Goal: Task Accomplishment & Management: Manage account settings

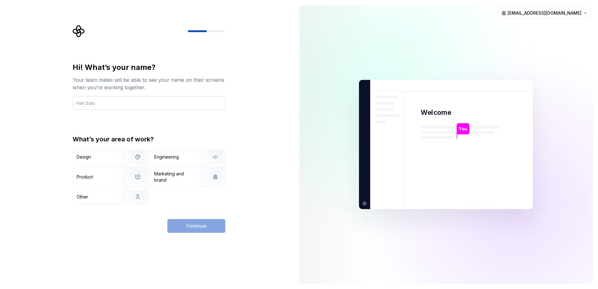
click at [176, 103] on input "text" at bounding box center [149, 103] width 153 height 14
type input "Matic - Testing"
click at [130, 195] on img "button" at bounding box center [134, 197] width 40 height 42
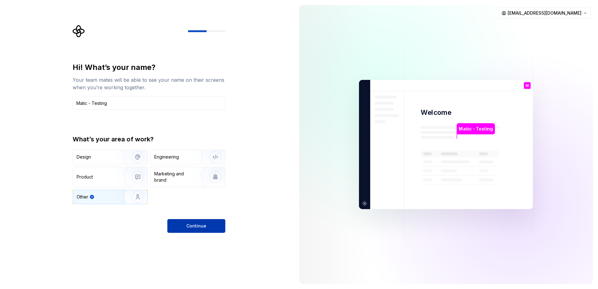
click at [204, 225] on span "Continue" at bounding box center [196, 226] width 20 height 6
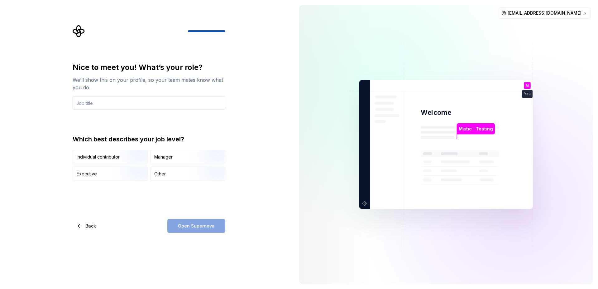
click at [153, 104] on input "text" at bounding box center [149, 103] width 153 height 14
type input "Testing"
click at [170, 178] on div "Other" at bounding box center [188, 174] width 74 height 14
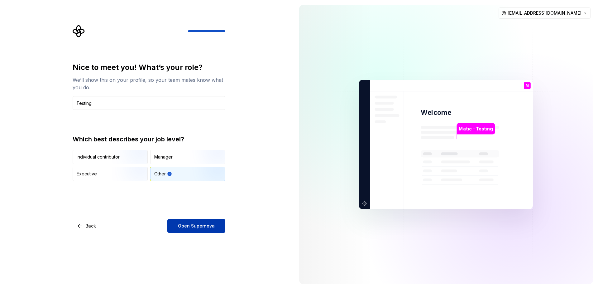
click at [205, 228] on span "Open Supernova" at bounding box center [196, 226] width 37 height 6
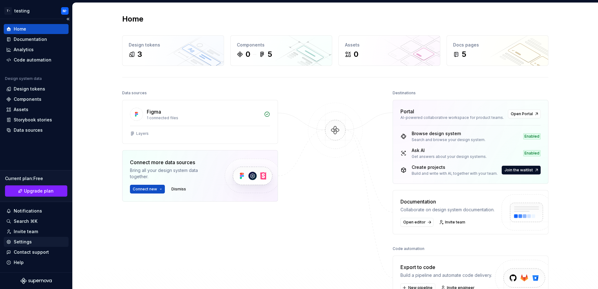
click at [22, 243] on div "Settings" at bounding box center [23, 241] width 18 height 6
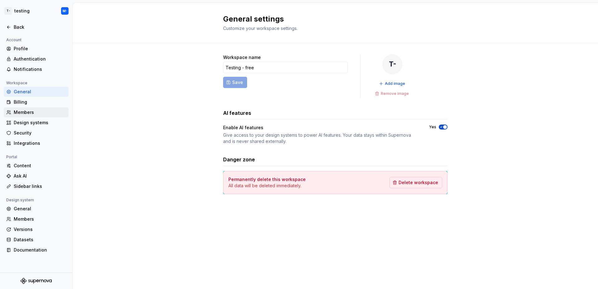
click at [31, 113] on div "Members" at bounding box center [40, 112] width 52 height 6
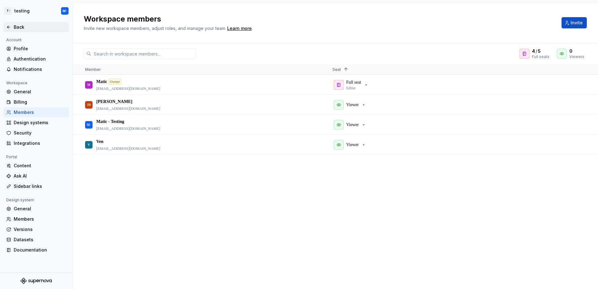
click at [10, 27] on icon at bounding box center [8, 27] width 3 height 2
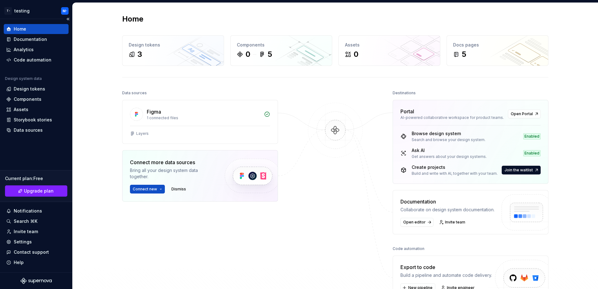
click at [20, 19] on div "Home Documentation Analytics Code automation Design system data Design tokens C…" at bounding box center [36, 145] width 72 height 253
click at [23, 13] on html "T- testing M- Home Documentation Analytics Code automation Design system data D…" at bounding box center [299, 144] width 598 height 289
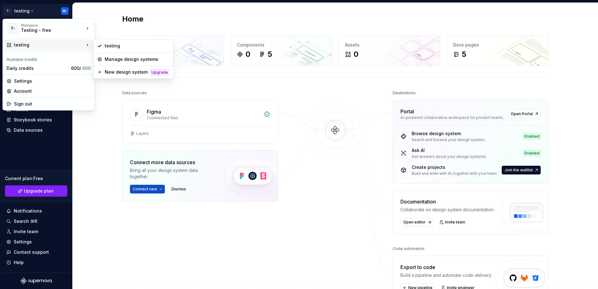
click at [53, 146] on html "T- testing M- Home Documentation Analytics Code automation Design system data D…" at bounding box center [299, 144] width 598 height 289
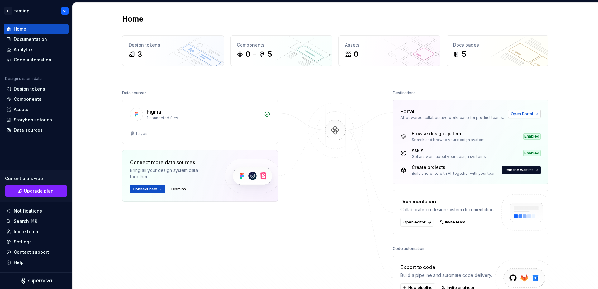
click at [519, 115] on span "Open Portal" at bounding box center [522, 113] width 22 height 5
click at [43, 242] on div "Settings" at bounding box center [36, 241] width 60 height 6
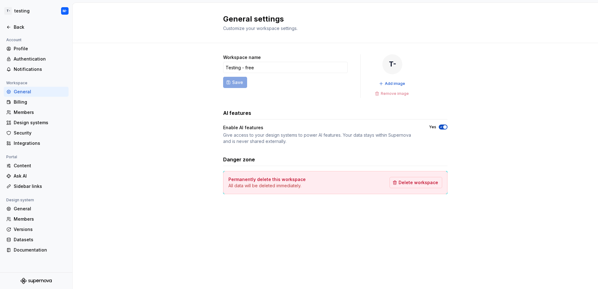
click at [174, 96] on div "Workspace name Testing - free Save T- Add image Remove image AI features Enable…" at bounding box center [335, 130] width 525 height 175
click at [140, 114] on div "Workspace name Testing - free Save T- Add image Remove image AI features Enable…" at bounding box center [335, 130] width 525 height 175
click at [519, 117] on div "Workspace name Testing - free Save T- Add image Remove image AI features Enable…" at bounding box center [335, 130] width 525 height 175
click at [45, 98] on div "Billing" at bounding box center [36, 102] width 65 height 10
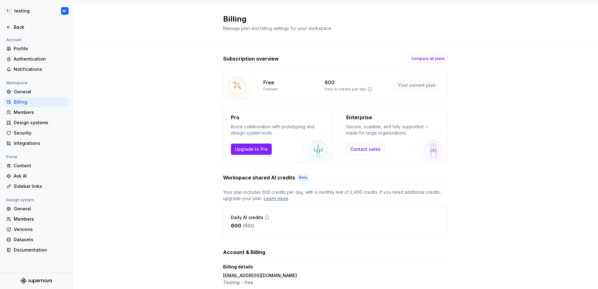
click at [22, 103] on div "Billing" at bounding box center [40, 102] width 52 height 6
click at [33, 93] on div "General" at bounding box center [40, 92] width 52 height 6
